Goal: Transaction & Acquisition: Purchase product/service

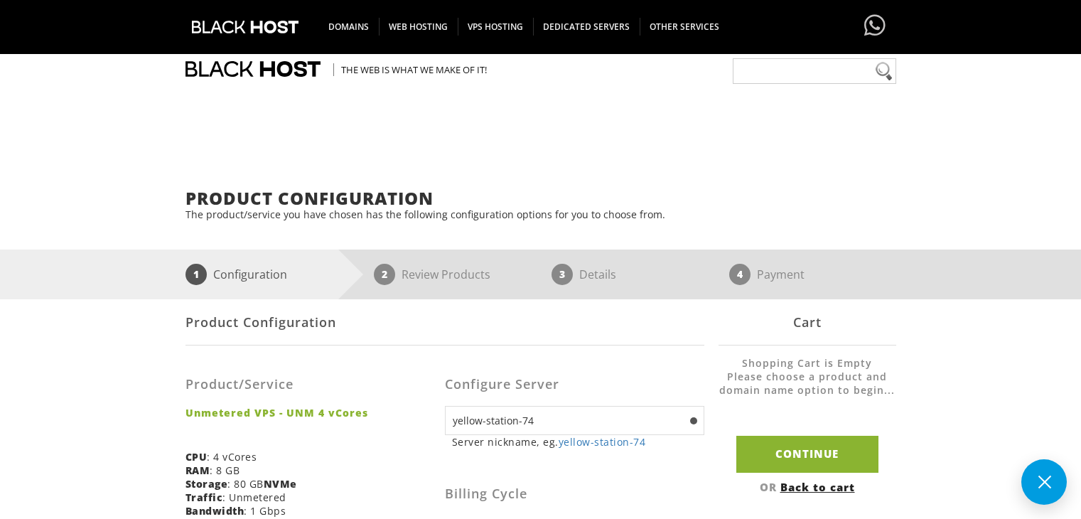
select select "1226"
select select "1147"
click at [766, 436] on input "Continue" at bounding box center [807, 454] width 142 height 36
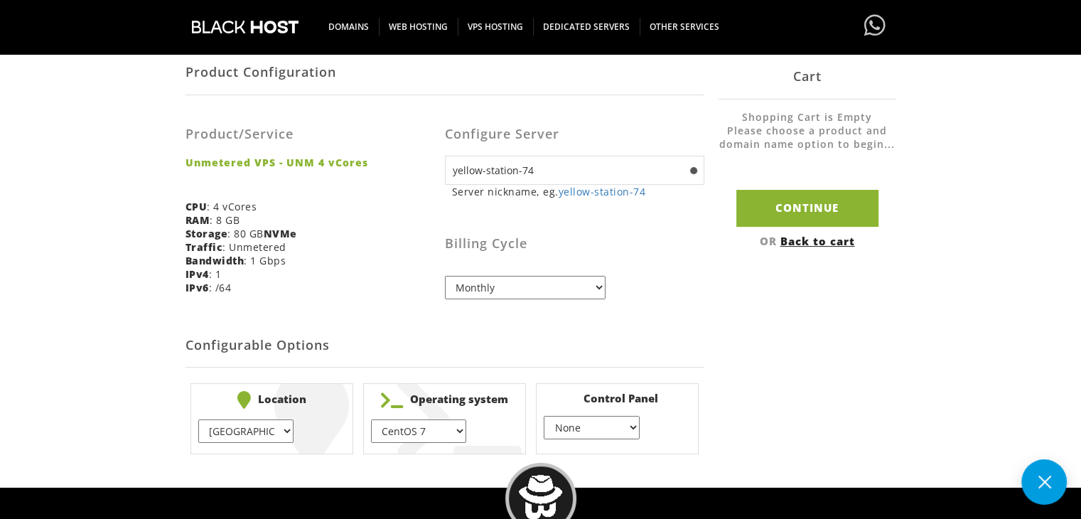
scroll to position [249, 0]
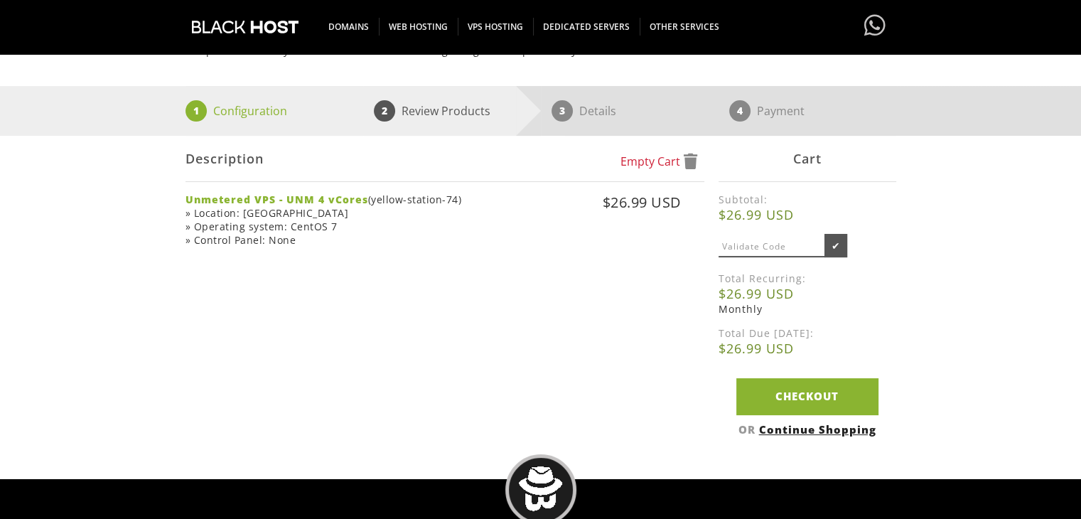
scroll to position [164, 0]
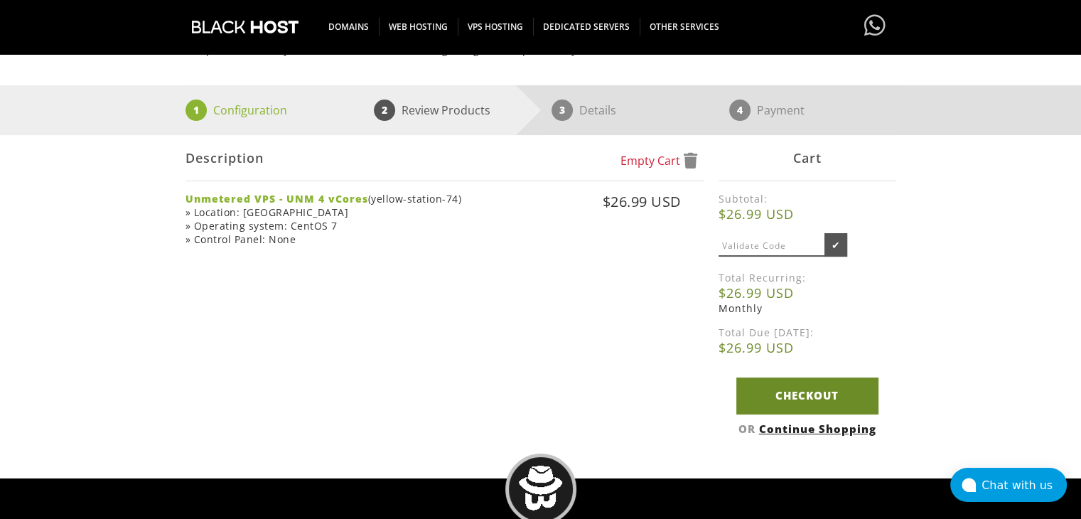
click at [773, 385] on link "Checkout" at bounding box center [807, 395] width 142 height 36
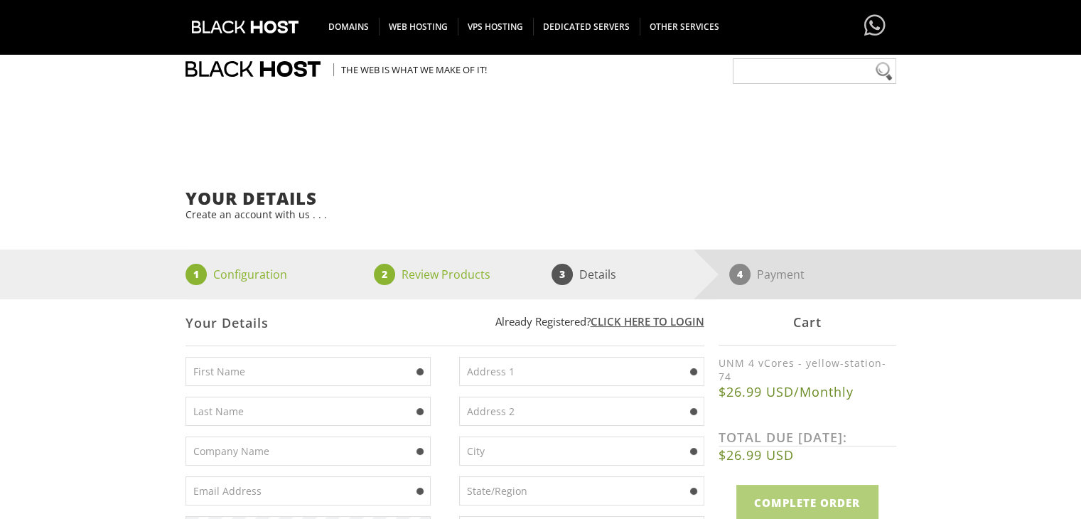
scroll to position [196, 0]
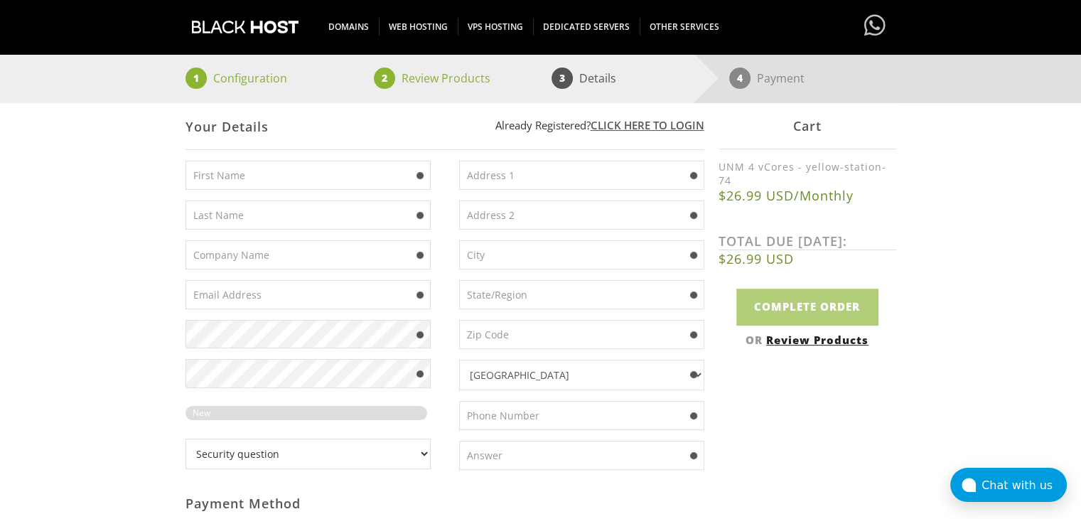
click at [510, 166] on input "text" at bounding box center [581, 175] width 245 height 29
type input "2"
click at [480, 188] on input "2" at bounding box center [581, 175] width 245 height 29
paste input "(406) 782-2837"
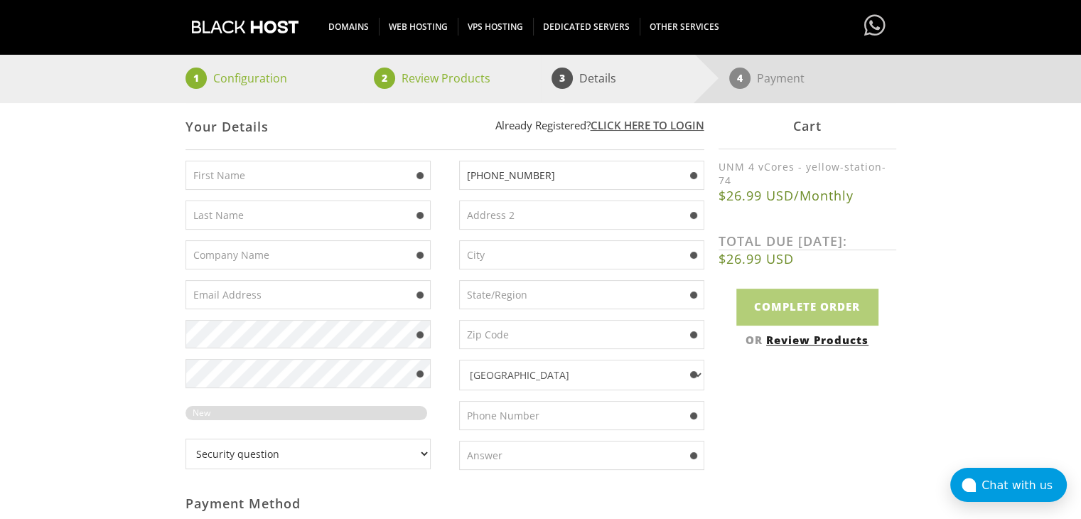
type input "(406) 782-2837"
click at [491, 421] on input "text" at bounding box center [581, 415] width 245 height 29
paste input "(406) 782-2837"
type input "(406) 782-2837"
click at [522, 173] on input "(406) 782-2837" at bounding box center [581, 175] width 245 height 29
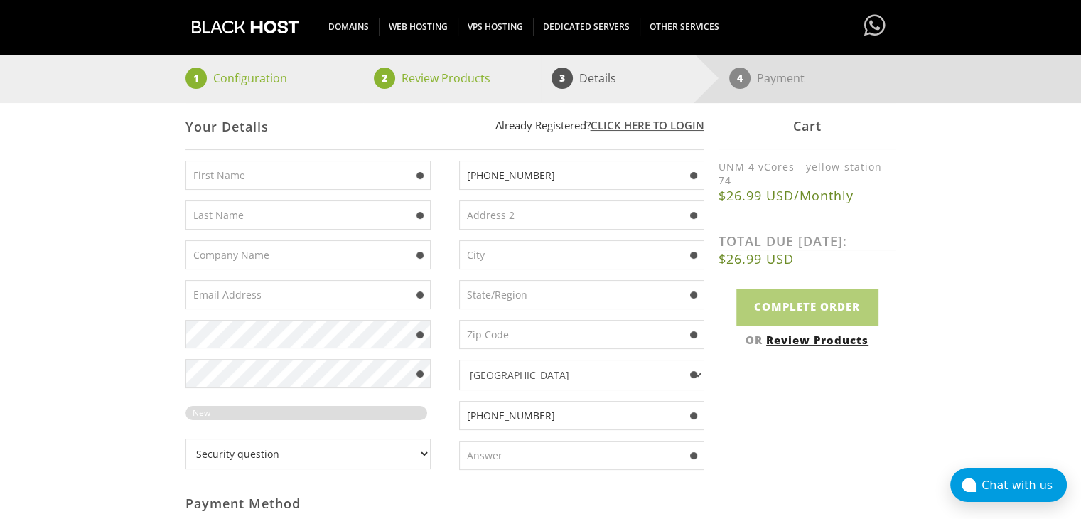
click at [522, 173] on input "(406) 782-2837" at bounding box center [581, 175] width 245 height 29
click at [506, 287] on input "text" at bounding box center [581, 294] width 245 height 29
click at [576, 173] on input "(406) 782-" at bounding box center [581, 175] width 245 height 29
paste input "Po Box 848"
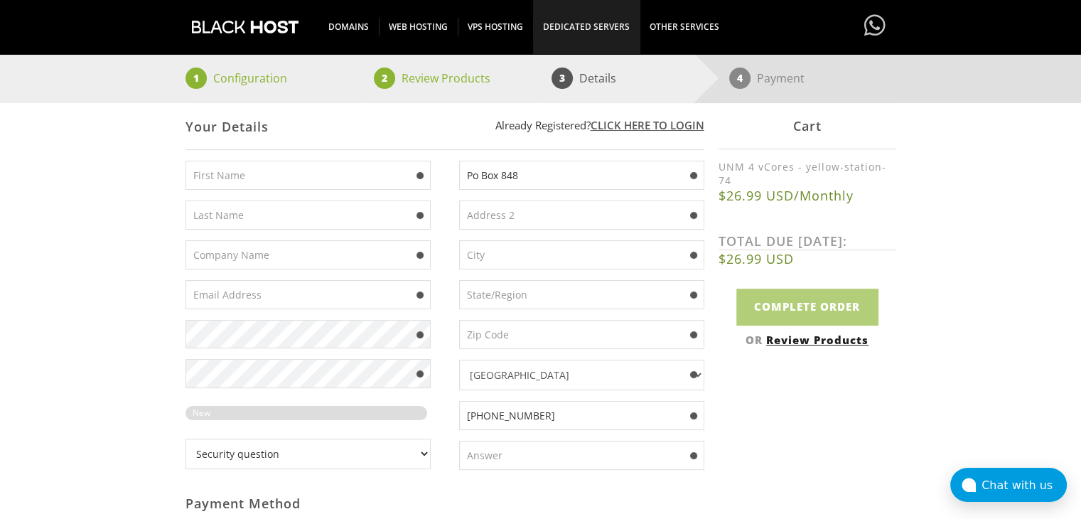
type input "Po Box 848"
click at [514, 259] on input "text" at bounding box center [581, 254] width 245 height 29
paste input "Franktown"
type input "Franktown"
click at [542, 301] on input "text" at bounding box center [581, 294] width 245 height 29
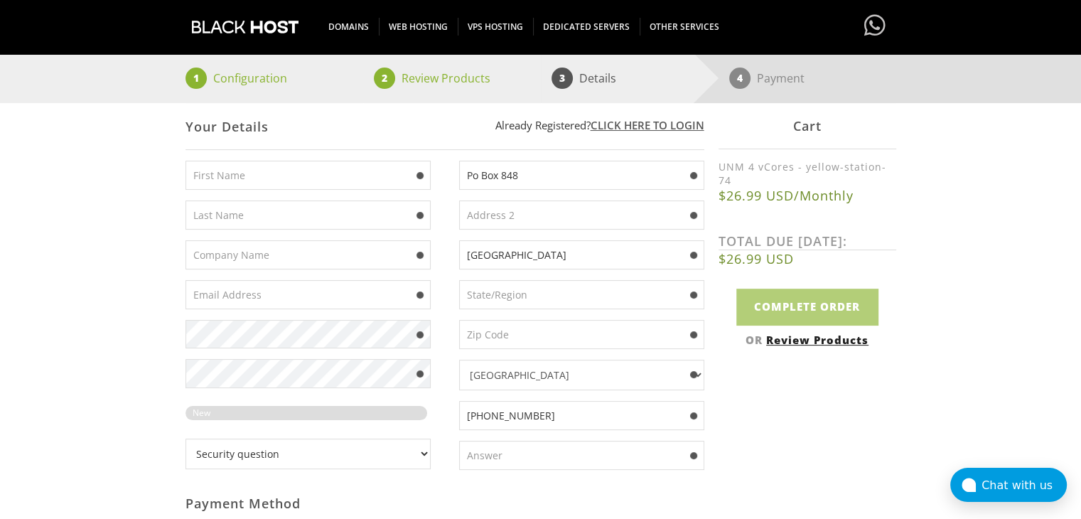
click at [488, 340] on input "text" at bounding box center [581, 334] width 245 height 29
paste input "80116"
type input "80116"
click at [539, 286] on input "text" at bounding box center [581, 294] width 245 height 29
type input "c"
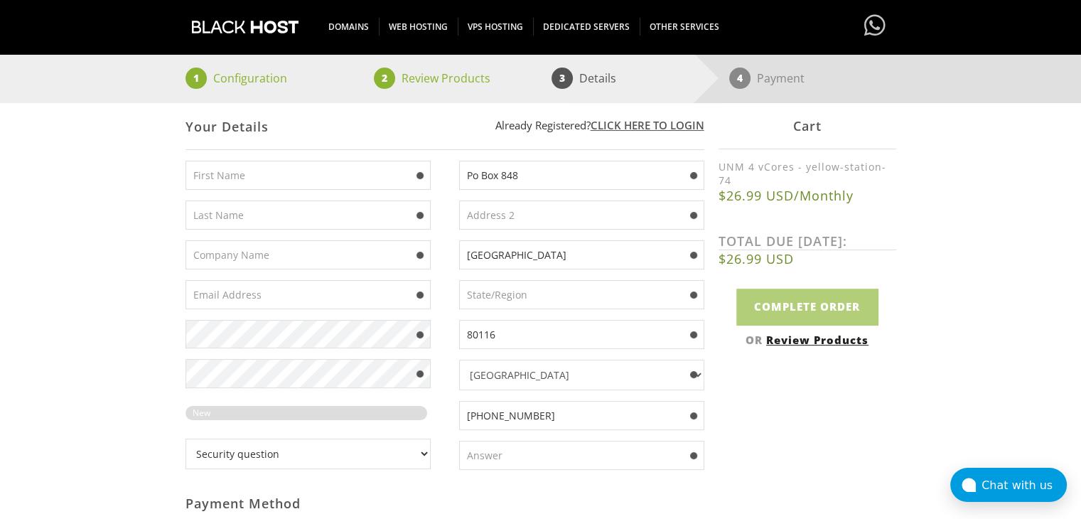
click at [534, 294] on input "text" at bounding box center [581, 294] width 245 height 29
paste input "Colorado"
type input "Colorado"
click at [525, 450] on input "text" at bounding box center [581, 455] width 245 height 29
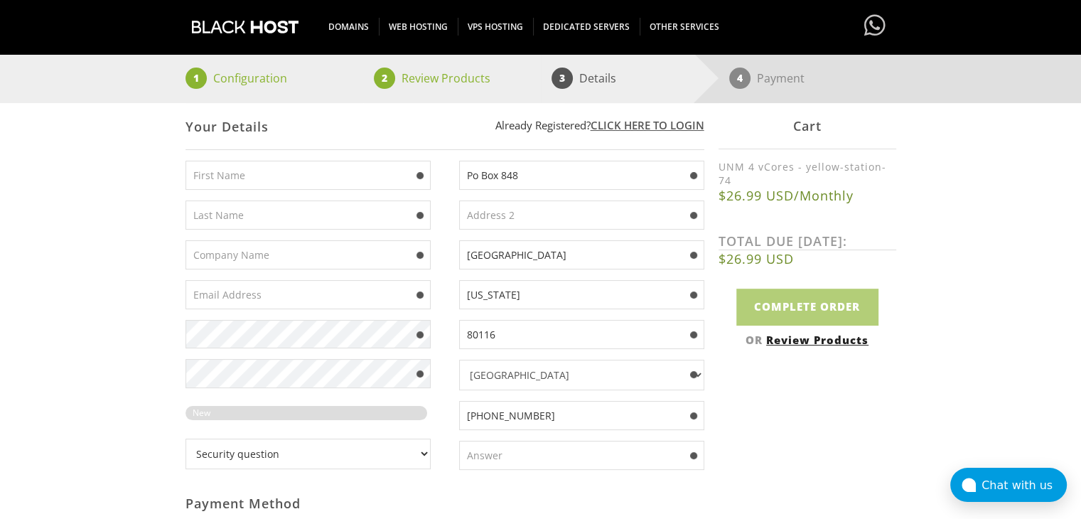
click at [525, 450] on input "text" at bounding box center [581, 455] width 245 height 29
click at [350, 446] on select "Security question What's your favorite color? What is the first name of the per…" at bounding box center [308, 454] width 245 height 31
select select "1"
click at [186, 439] on select "Security question What's your favorite color? What is the first name of the per…" at bounding box center [308, 454] width 245 height 31
click at [534, 458] on input "text" at bounding box center [581, 455] width 245 height 29
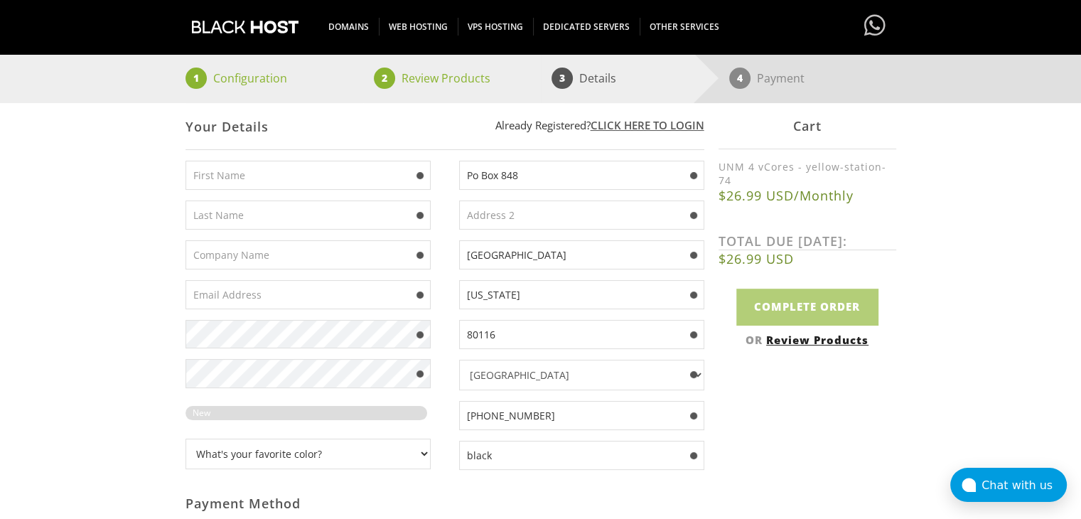
type input "black"
click at [303, 179] on input "text" at bounding box center [308, 175] width 245 height 29
click at [325, 178] on input "text" at bounding box center [308, 175] width 245 height 29
paste input "jerome justine"
drag, startPoint x: 307, startPoint y: 174, endPoint x: 227, endPoint y: 186, distance: 81.2
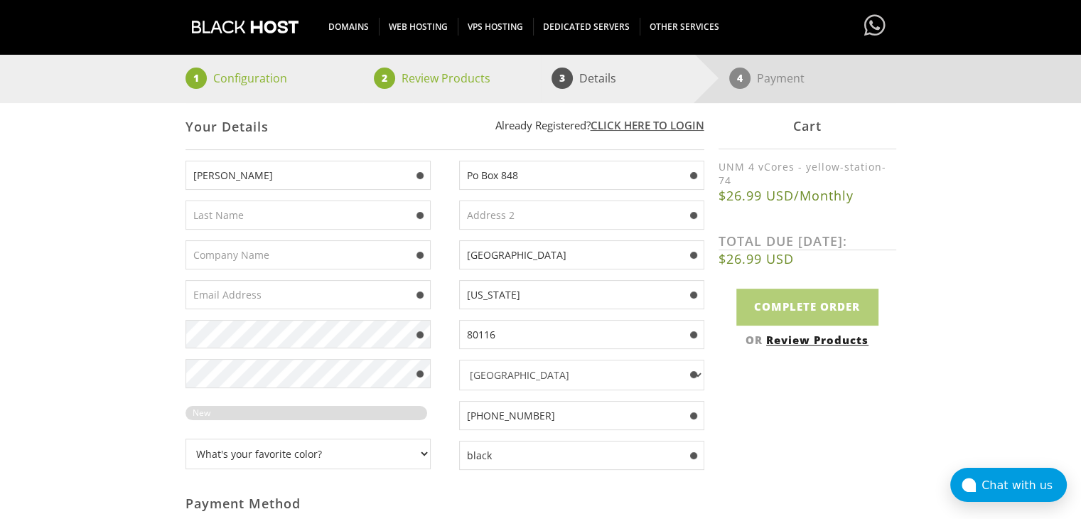
click at [227, 186] on input "jerome justine" at bounding box center [308, 175] width 245 height 29
type input "[PERSON_NAME]"
click at [244, 208] on input "text" at bounding box center [308, 214] width 245 height 29
paste input "justine"
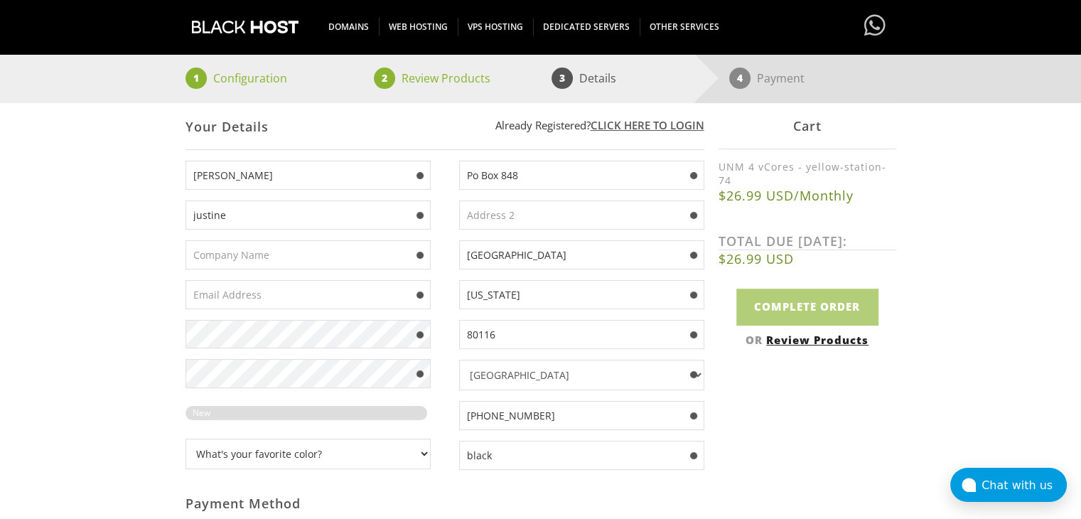
click at [188, 217] on input "justine" at bounding box center [308, 214] width 245 height 29
type input "justine"
click at [291, 272] on div "jerome justine New Password Rating: 0%" at bounding box center [315, 320] width 259 height 319
click at [254, 251] on input "text" at bounding box center [308, 254] width 245 height 29
click at [239, 288] on input "text" at bounding box center [308, 294] width 245 height 29
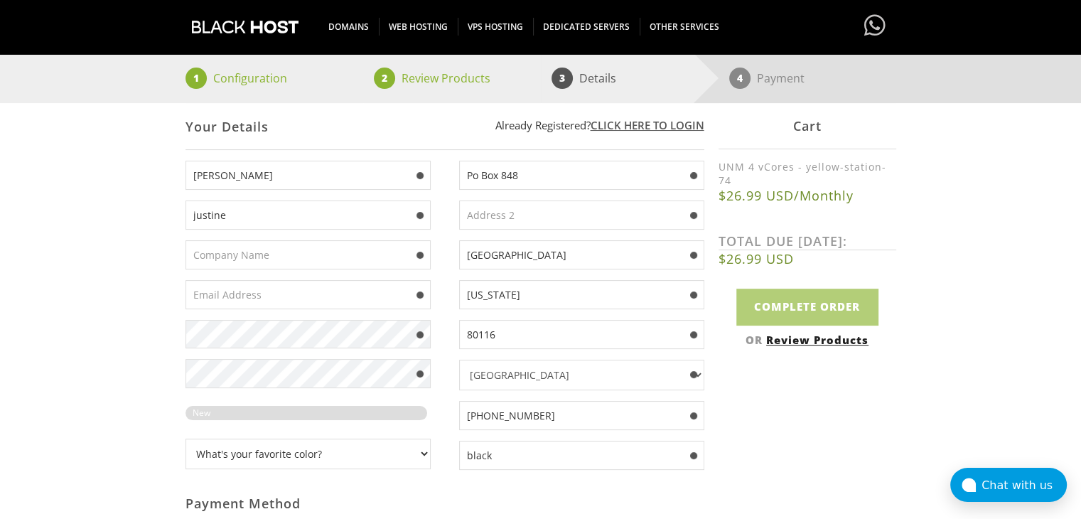
click at [232, 294] on input "text" at bounding box center [308, 294] width 245 height 29
paste input "luxmbugers@yopmail.com"
type input "luxmbugers@yopmail.com"
click at [250, 347] on div "jerome justine luxmbugers@yopmail.com New Password Rating: 0%" at bounding box center [315, 320] width 259 height 319
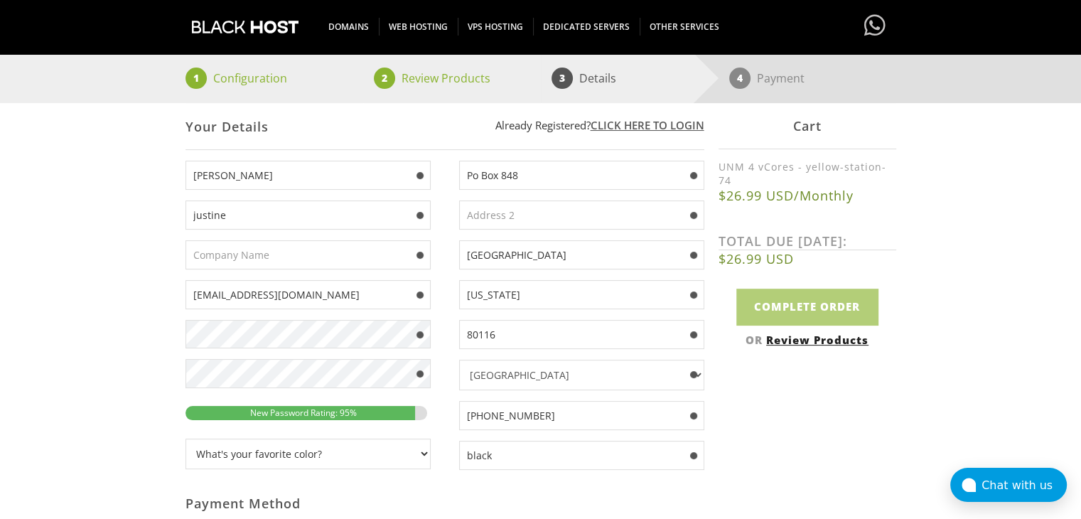
drag, startPoint x: 250, startPoint y: 350, endPoint x: 685, endPoint y: 413, distance: 439.4
click at [685, 413] on div "jerome justine luxmbugers@yopmail.com" at bounding box center [445, 471] width 519 height 620
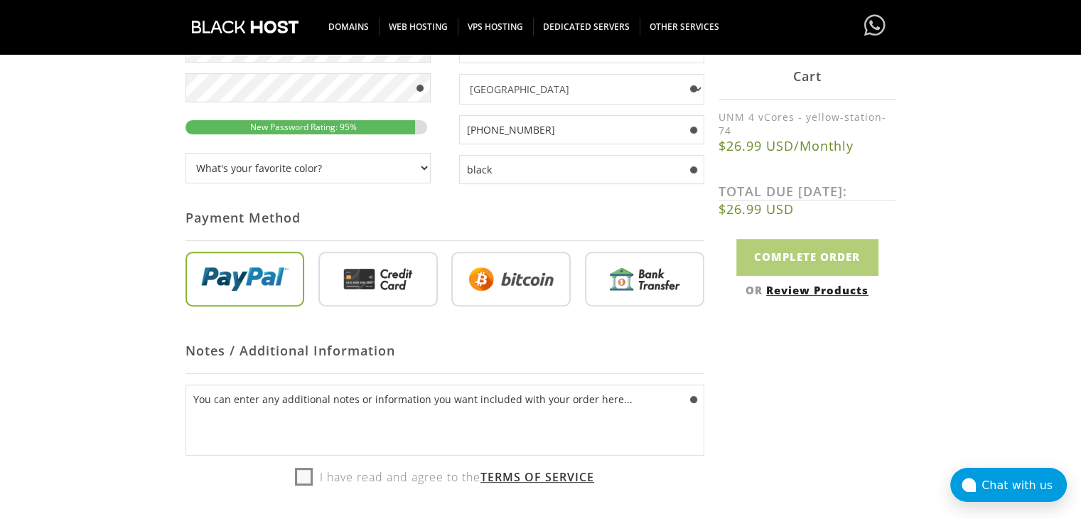
scroll to position [500, 0]
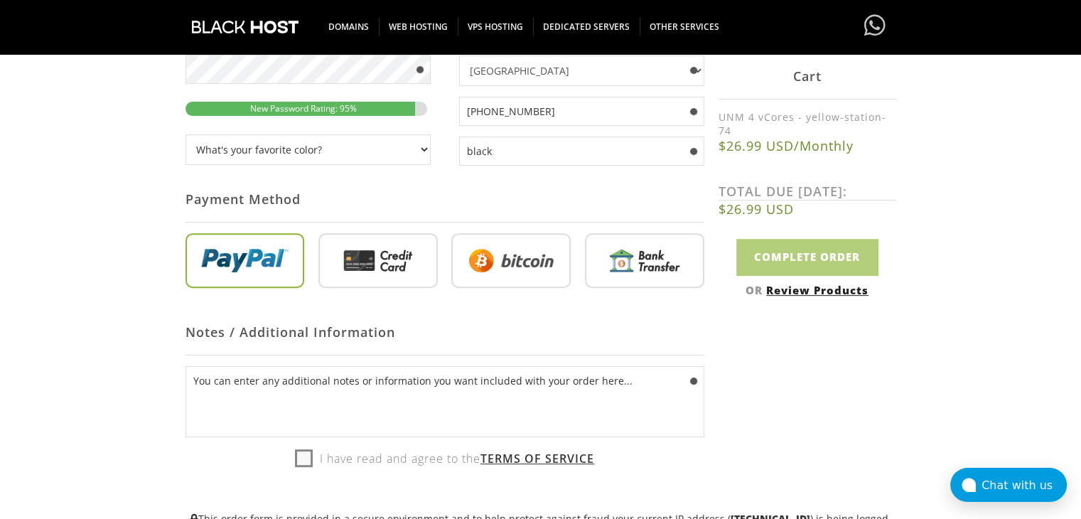
click at [392, 268] on input "radio" at bounding box center [377, 263] width 119 height 55
radio input "true"
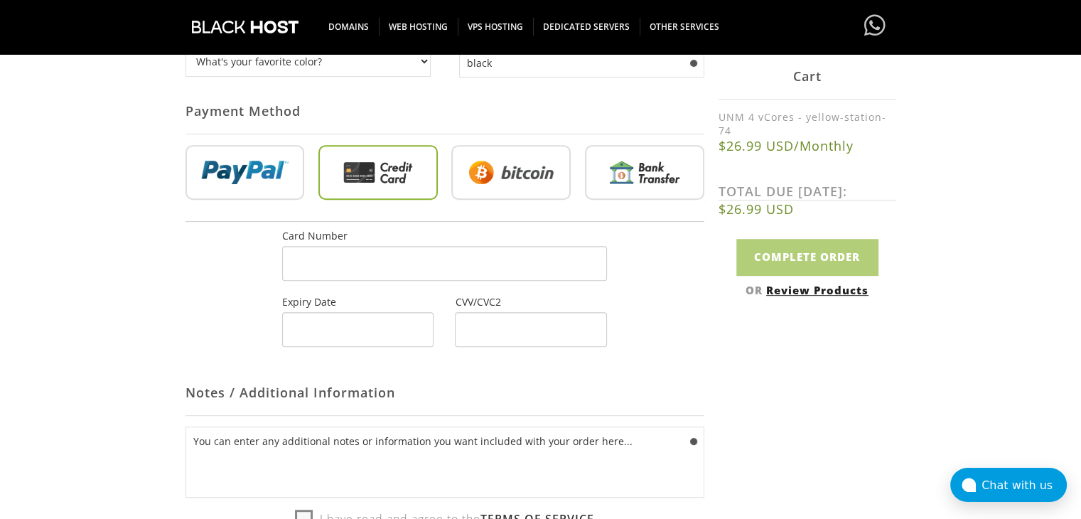
scroll to position [614, 0]
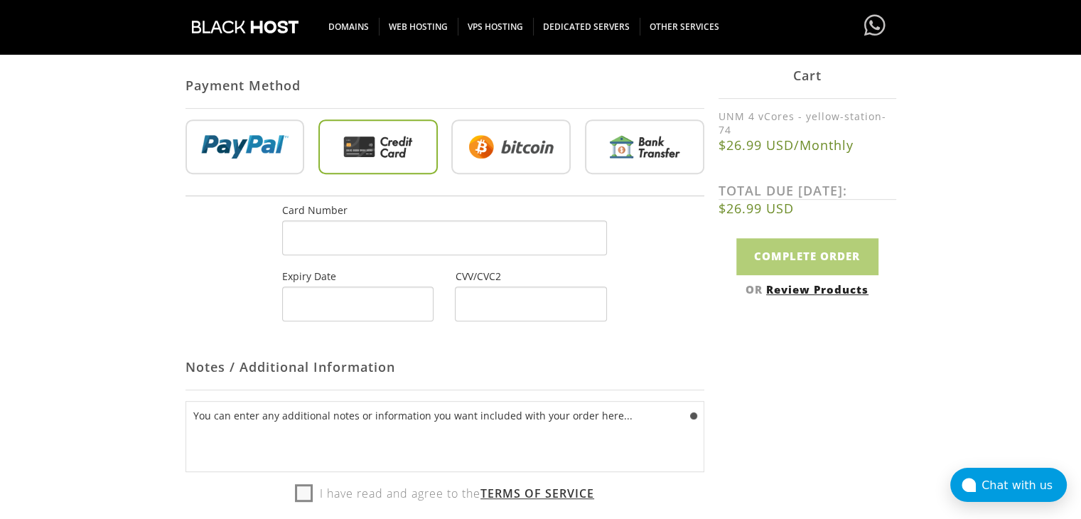
click at [299, 495] on label "I have read and agree to the Terms of Service" at bounding box center [444, 493] width 299 height 21
checkbox input "true"
click at [439, 229] on div at bounding box center [444, 237] width 325 height 35
click at [367, 315] on div at bounding box center [357, 303] width 151 height 35
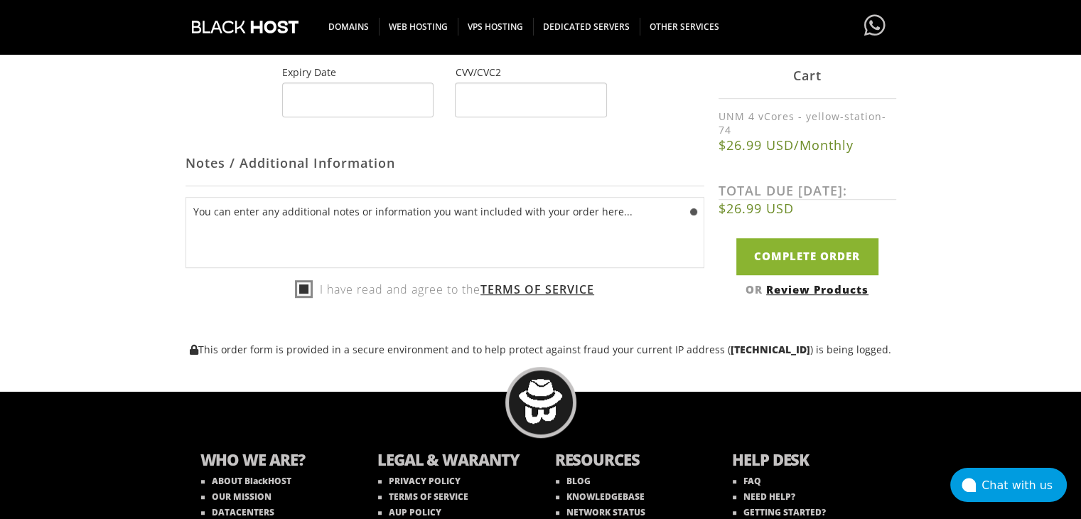
scroll to position [819, 0]
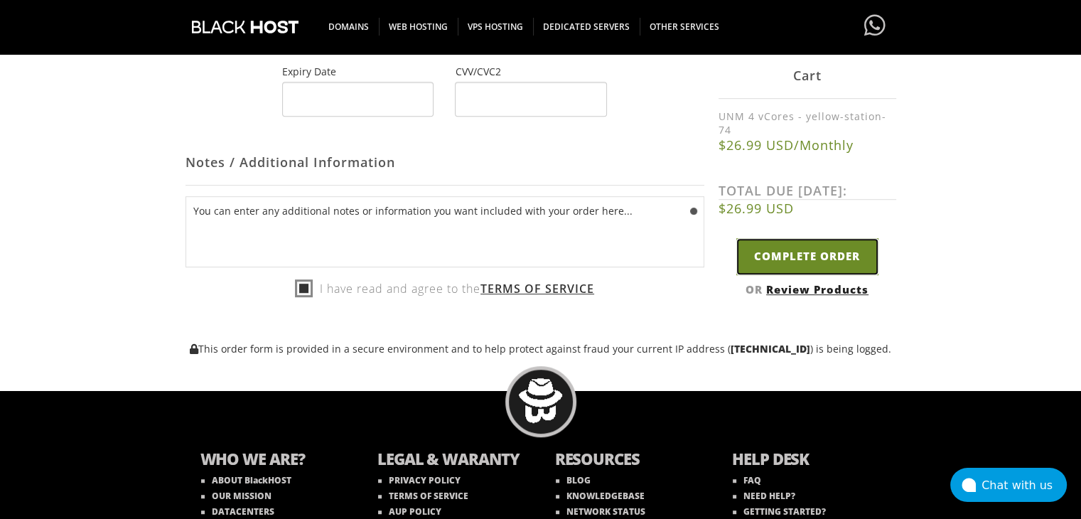
click at [789, 241] on input "Complete Order" at bounding box center [807, 257] width 142 height 36
type input "Please Wait..."
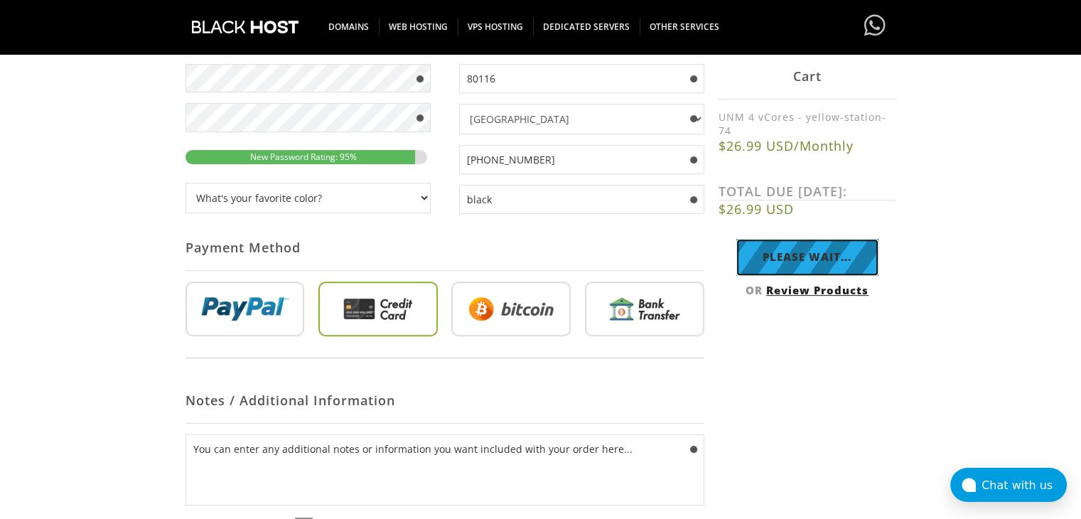
scroll to position [451, 0]
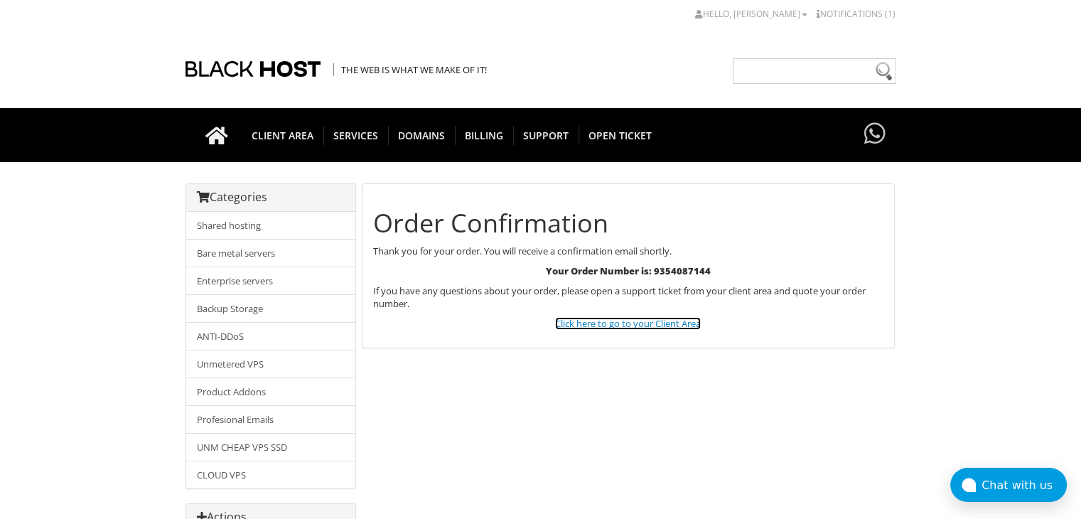
click at [620, 325] on link "Click here to go to your Client Area" at bounding box center [628, 323] width 146 height 13
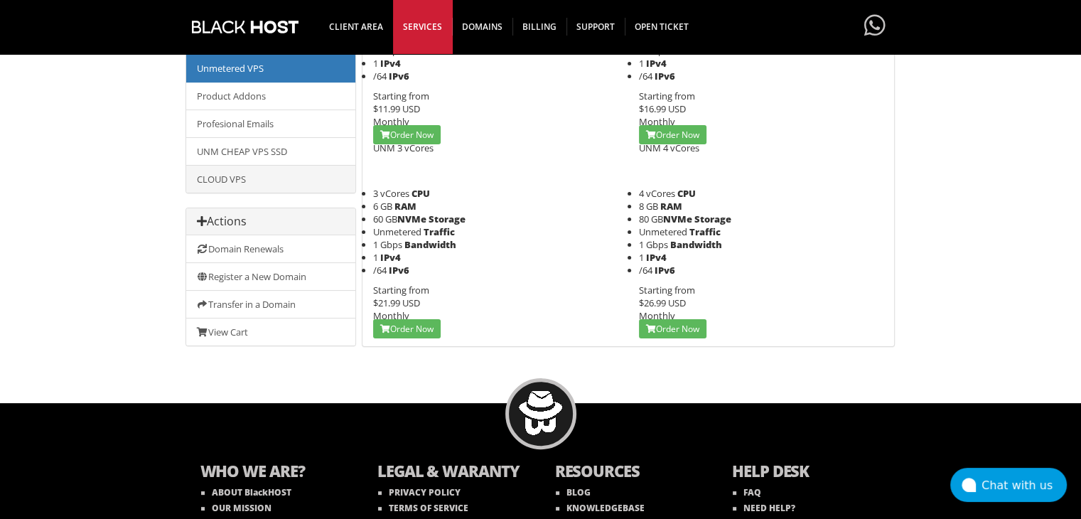
scroll to position [286, 0]
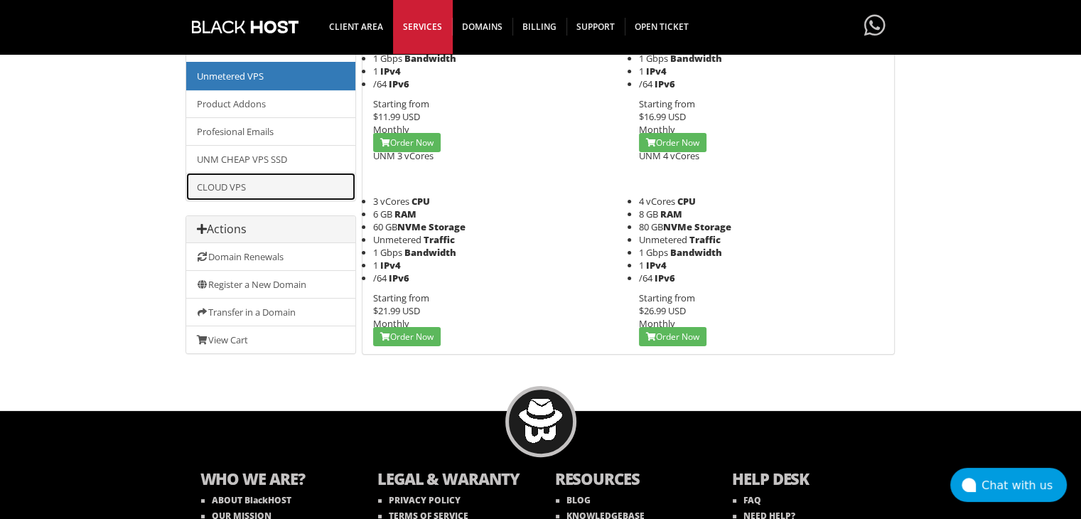
click at [261, 176] on link "CLOUD VPS" at bounding box center [270, 187] width 169 height 28
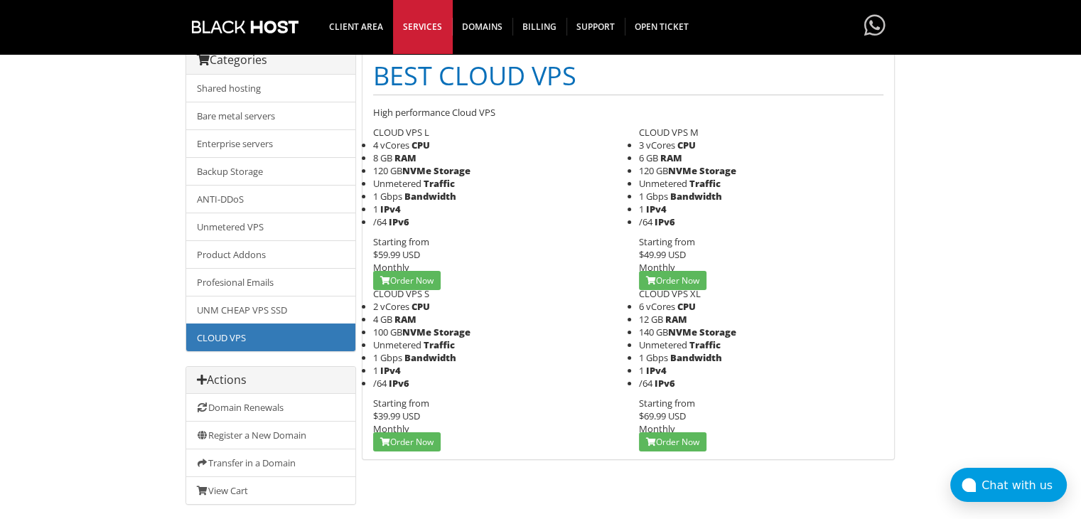
scroll to position [139, 0]
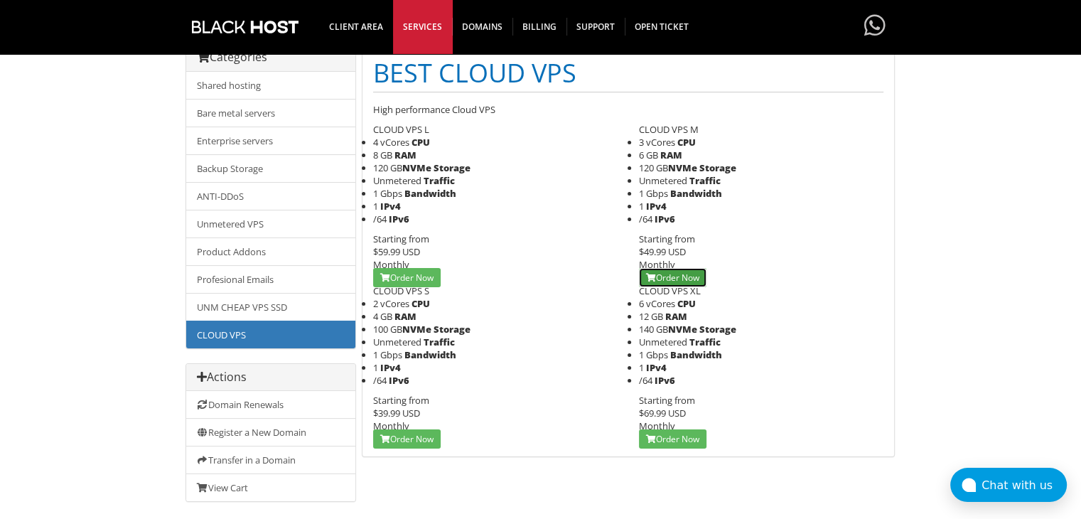
click at [671, 274] on link "Order Now" at bounding box center [673, 277] width 68 height 19
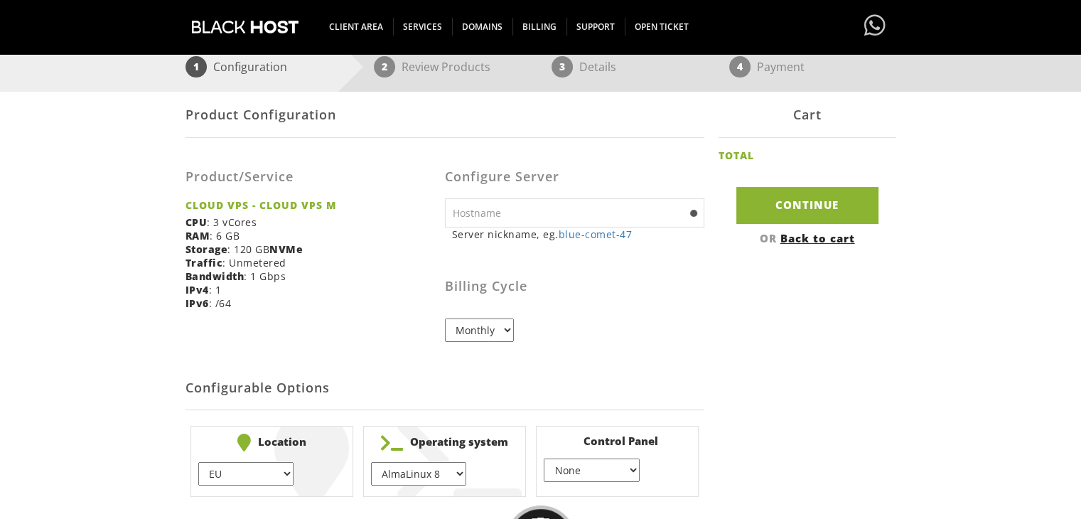
scroll to position [262, 0]
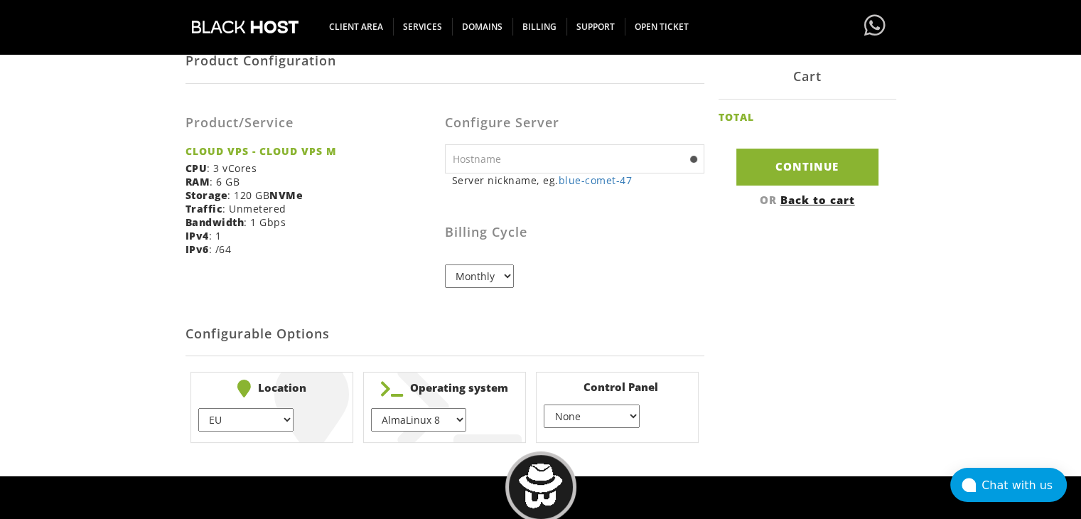
click at [574, 154] on input "text" at bounding box center [574, 158] width 259 height 29
type input "yasserbell-22841"
click at [276, 428] on select "EU } [GEOGRAPHIC_DATA] } [GEOGRAPHIC_DATA] } [GEOGRAPHIC_DATA] } [GEOGRAPHIC_DA…" at bounding box center [245, 419] width 95 height 23
select select "1181"
click at [198, 408] on select "EU } [GEOGRAPHIC_DATA] } [GEOGRAPHIC_DATA] } [GEOGRAPHIC_DATA] } [GEOGRAPHIC_DA…" at bounding box center [245, 419] width 95 height 23
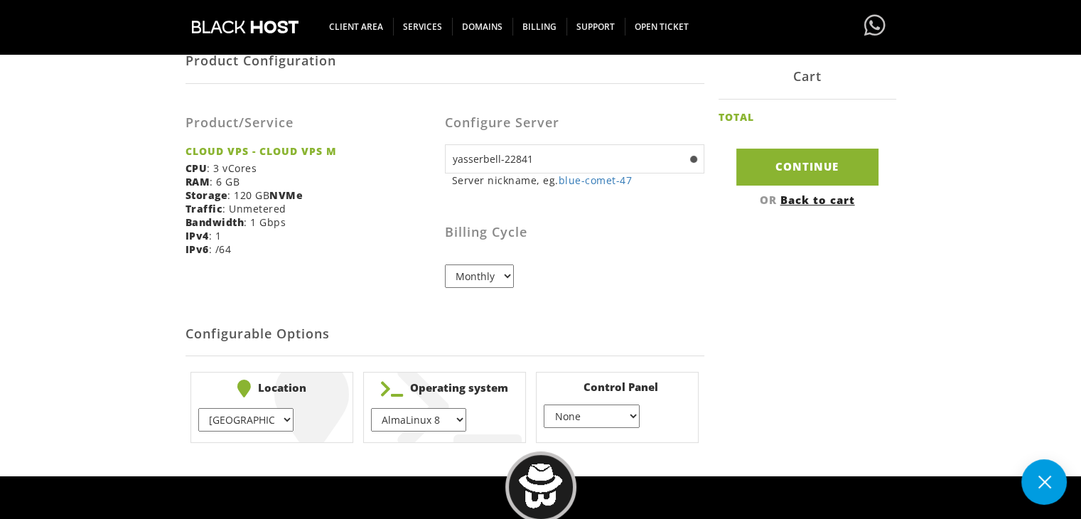
click at [429, 412] on select "AlmaLinux 8 } AlmaLinux 9 } AlmaLinux 10 } Rocky Linux 8 } Rocky Linux 9 } Cent…" at bounding box center [418, 419] width 95 height 23
click at [371, 408] on select "AlmaLinux 8 } AlmaLinux 9 } AlmaLinux 10 } Rocky Linux 8 } Rocky Linux 9 } Cent…" at bounding box center [418, 419] width 95 height 23
click at [463, 414] on select "AlmaLinux 8 } AlmaLinux 9 } AlmaLinux 10 } Rocky Linux 8 } Rocky Linux 9 } Cent…" at bounding box center [418, 419] width 95 height 23
select select "248"
click at [371, 408] on select "AlmaLinux 8 } AlmaLinux 9 } AlmaLinux 10 } Rocky Linux 8 } Rocky Linux 9 } Cent…" at bounding box center [418, 419] width 95 height 23
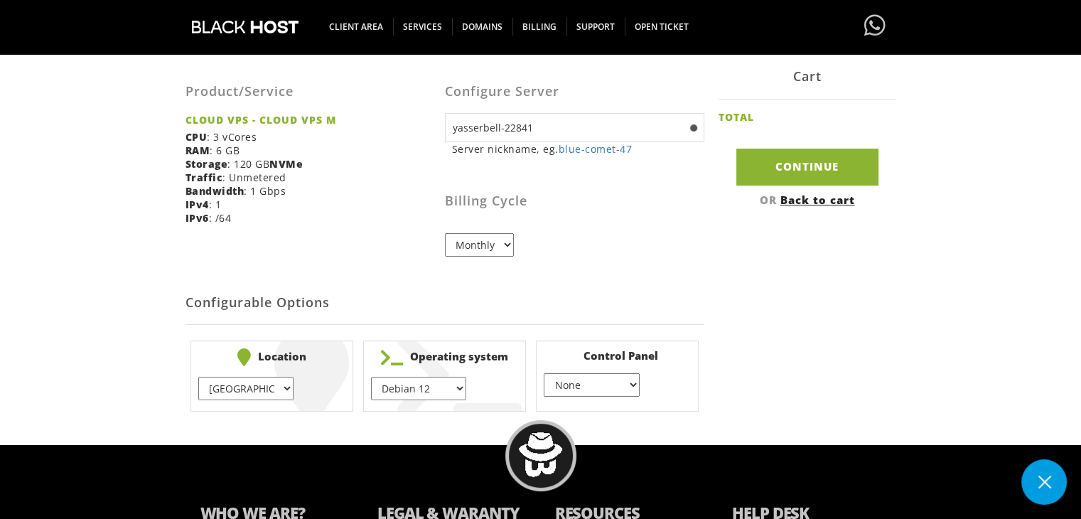
scroll to position [292, 0]
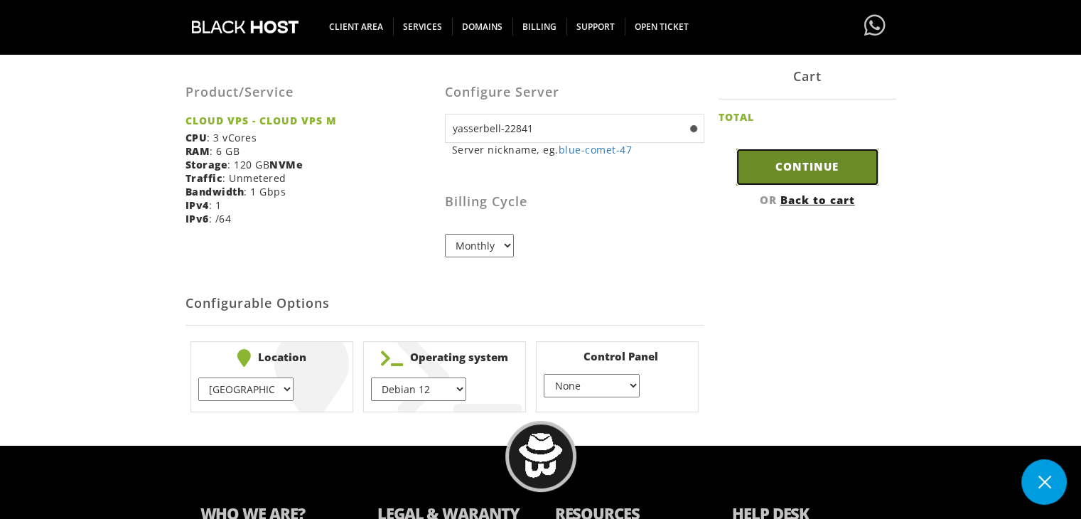
click at [798, 168] on input "Continue" at bounding box center [807, 167] width 142 height 36
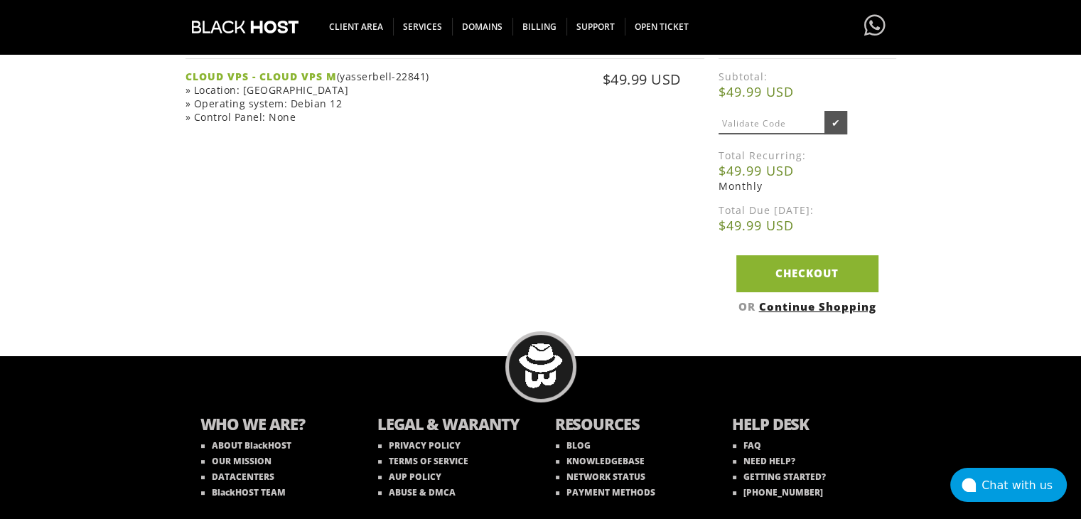
scroll to position [290, 0]
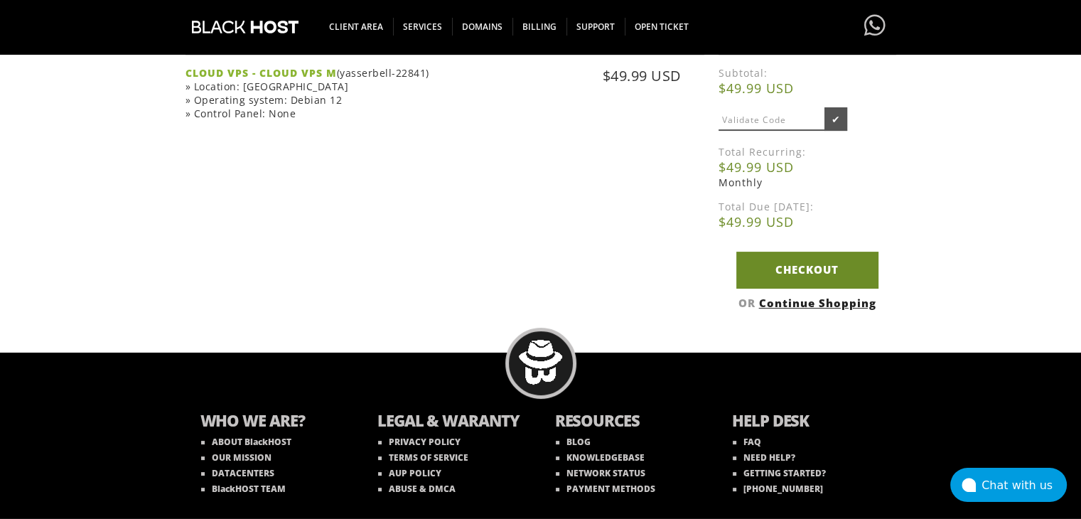
click at [801, 263] on link "Checkout" at bounding box center [807, 270] width 142 height 36
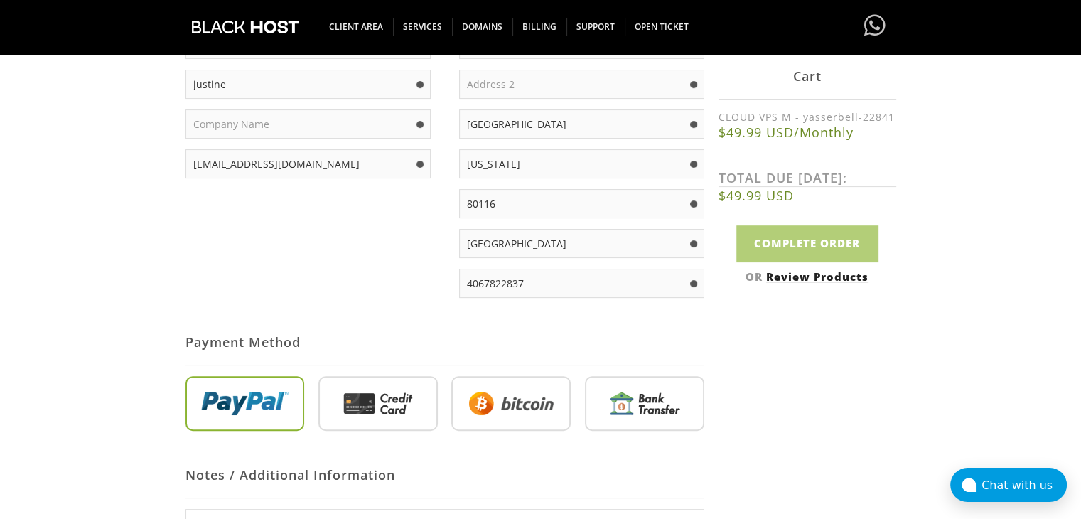
scroll to position [343, 0]
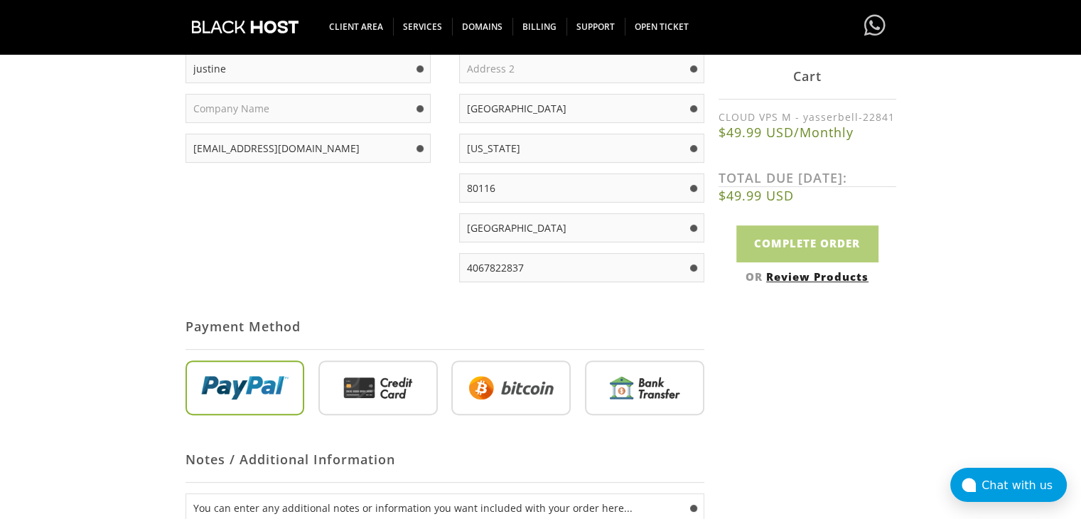
click at [382, 407] on input "radio" at bounding box center [377, 390] width 119 height 55
radio input "true"
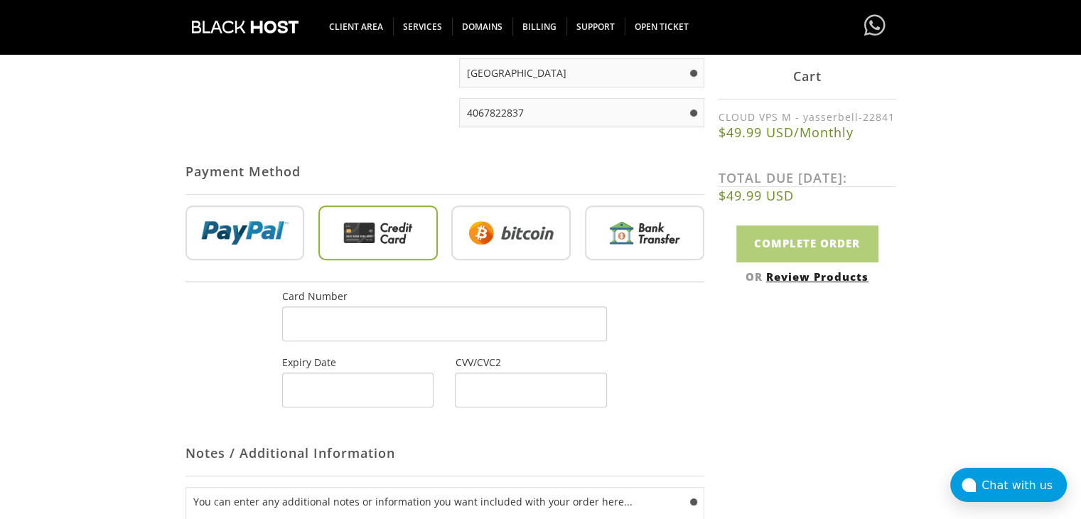
scroll to position [499, 0]
click at [353, 397] on div at bounding box center [357, 388] width 151 height 35
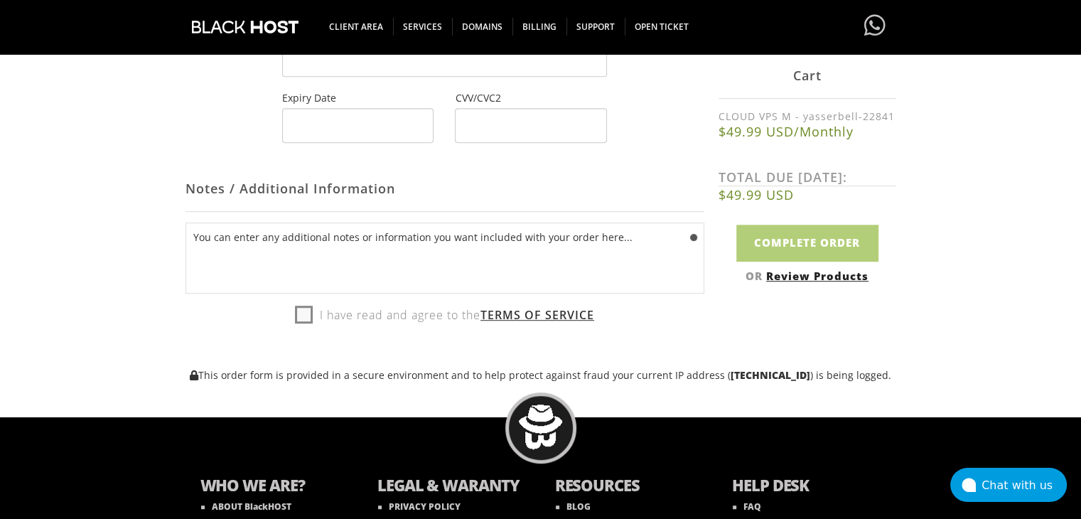
scroll to position [784, 0]
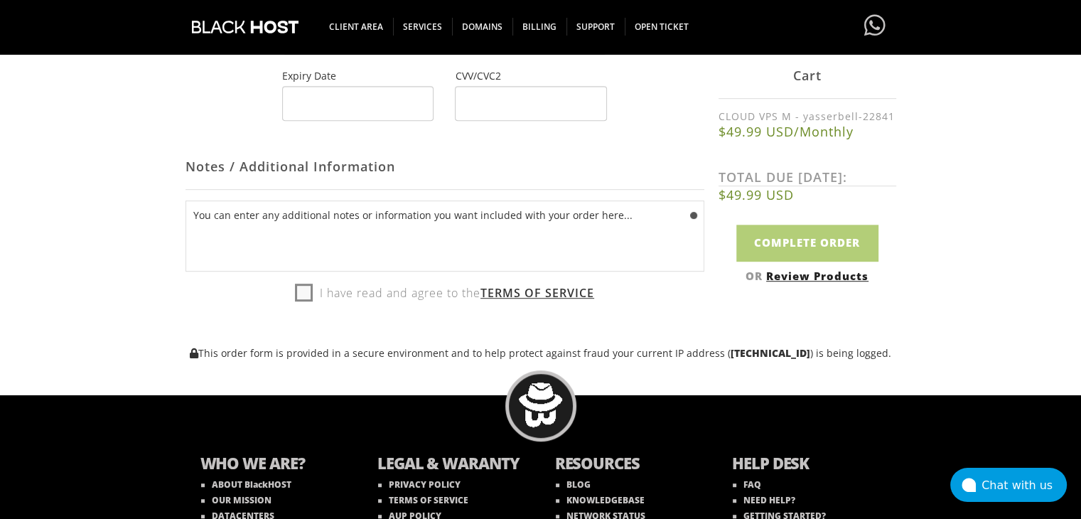
click at [308, 294] on label "I have read and agree to the Terms of Service" at bounding box center [444, 292] width 299 height 21
checkbox input "true"
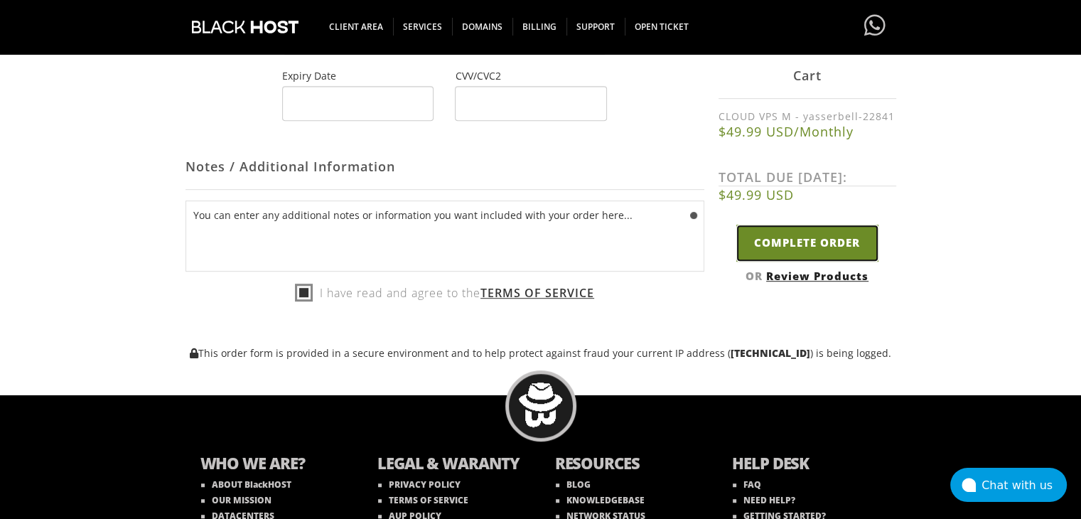
click at [792, 249] on input "Complete Order" at bounding box center [807, 243] width 142 height 36
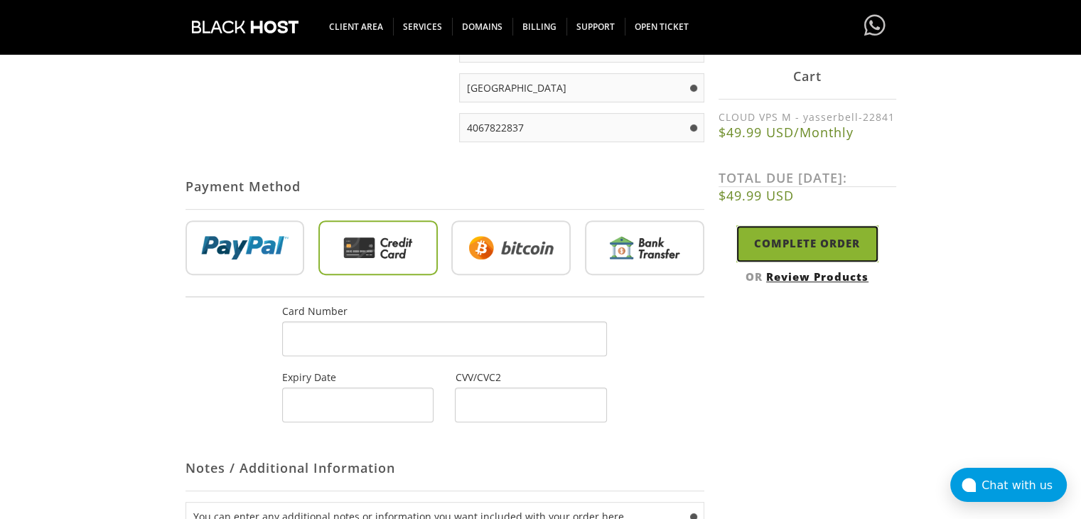
scroll to position [649, 0]
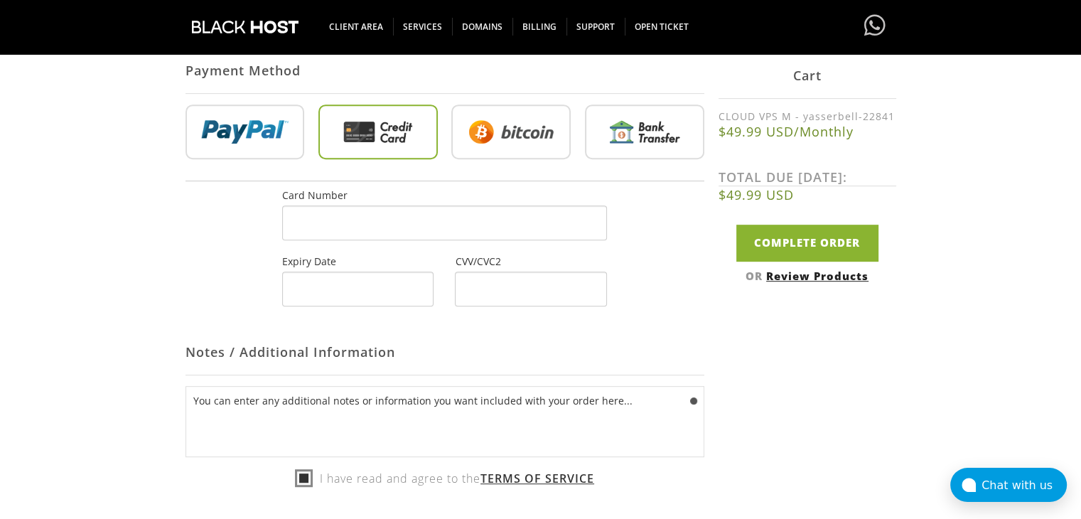
click at [399, 212] on div at bounding box center [444, 222] width 325 height 35
click at [401, 216] on div at bounding box center [444, 222] width 325 height 35
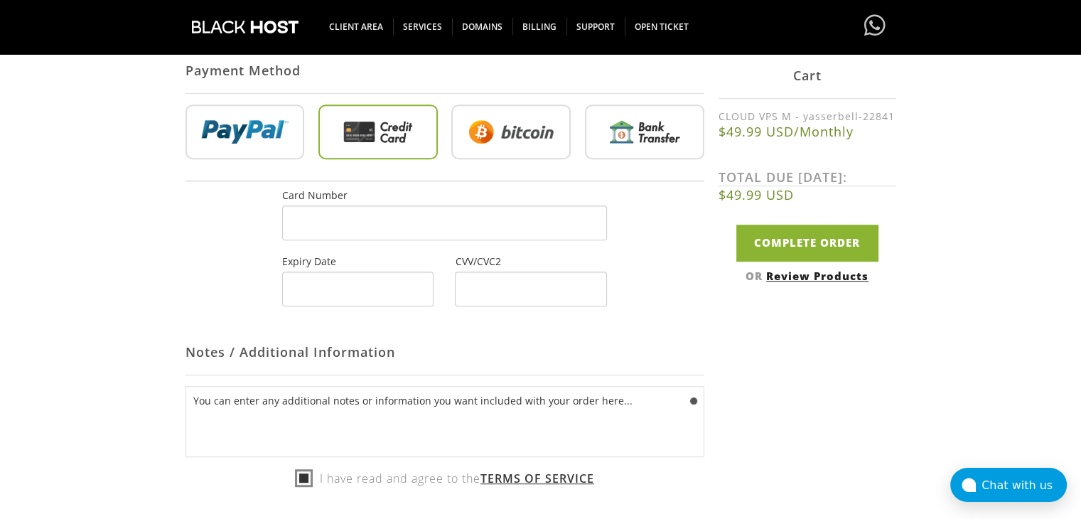
scroll to position [599, 0]
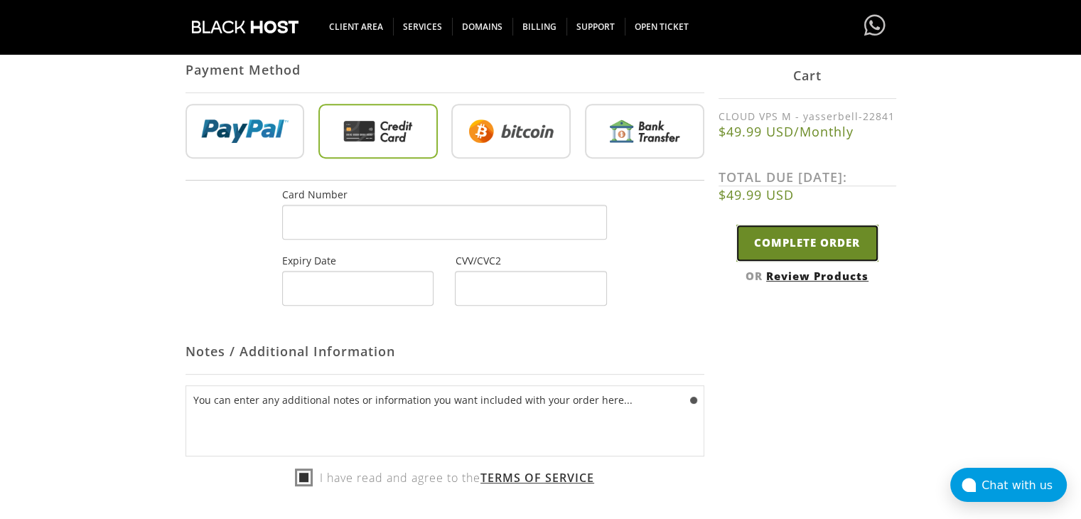
click at [804, 241] on input "Complete Order" at bounding box center [807, 243] width 142 height 36
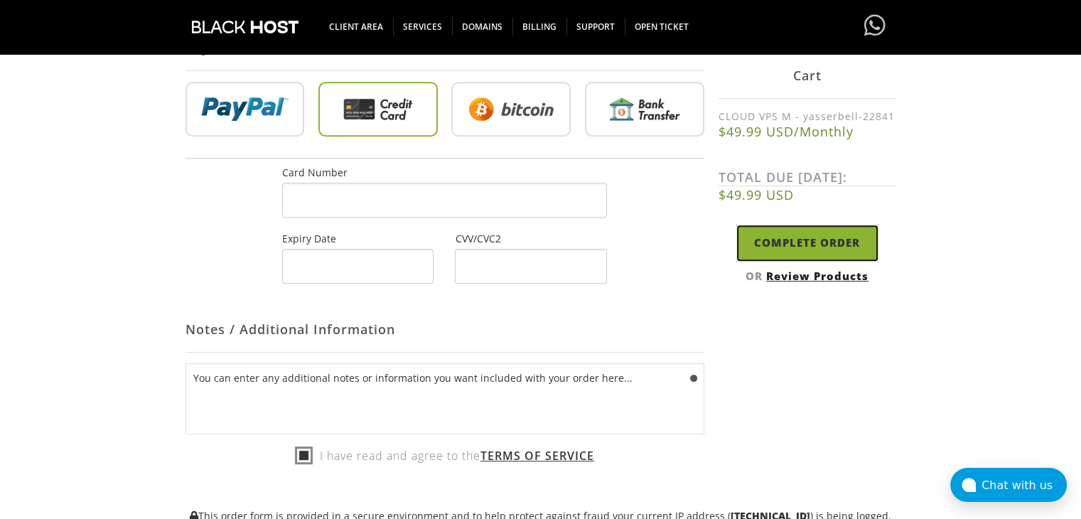
scroll to position [719, 0]
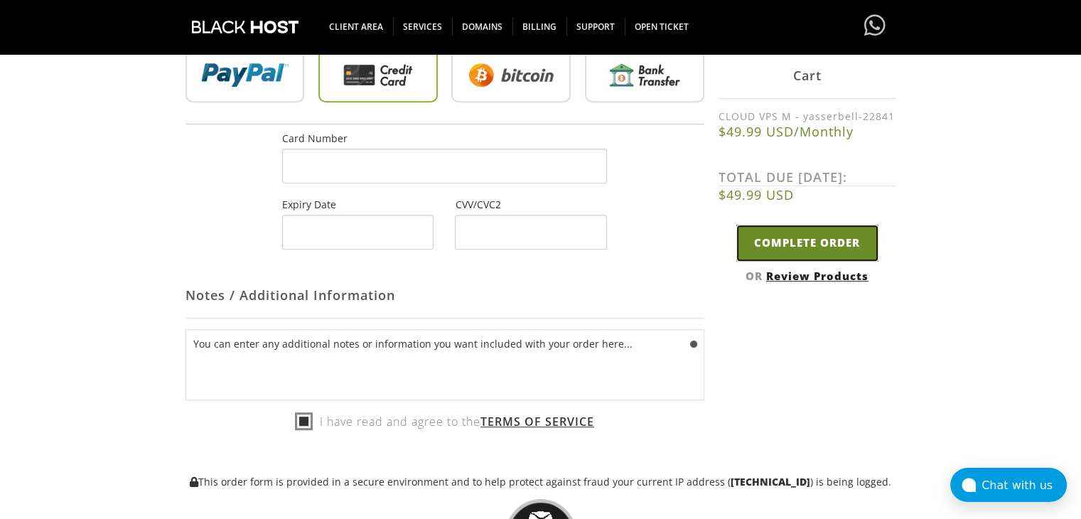
click at [807, 254] on input "Complete Order" at bounding box center [807, 243] width 142 height 36
type input "Please Wait..."
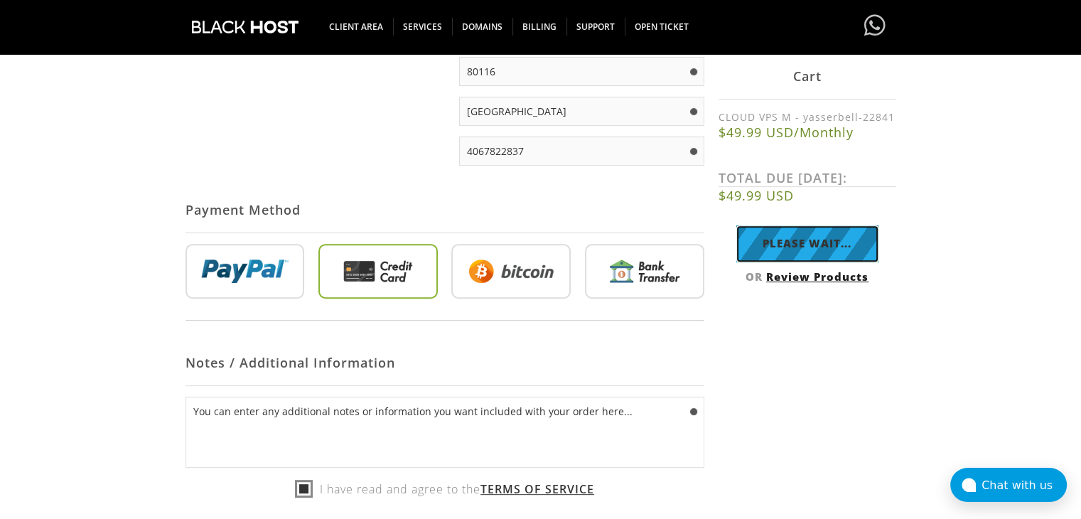
scroll to position [439, 0]
